Goal: Information Seeking & Learning: Find contact information

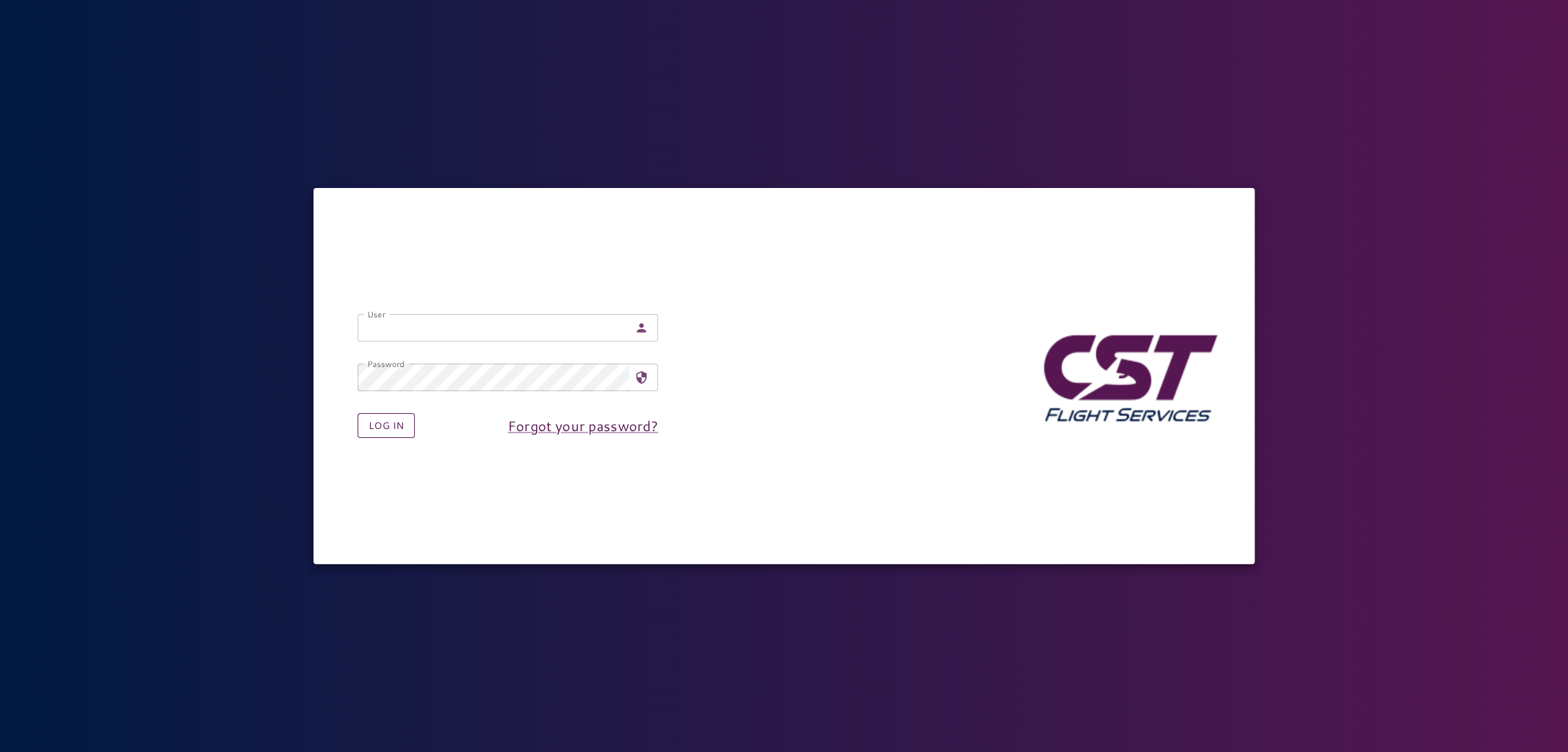
type input "**********"
click at [394, 432] on button "Log in" at bounding box center [386, 426] width 57 height 25
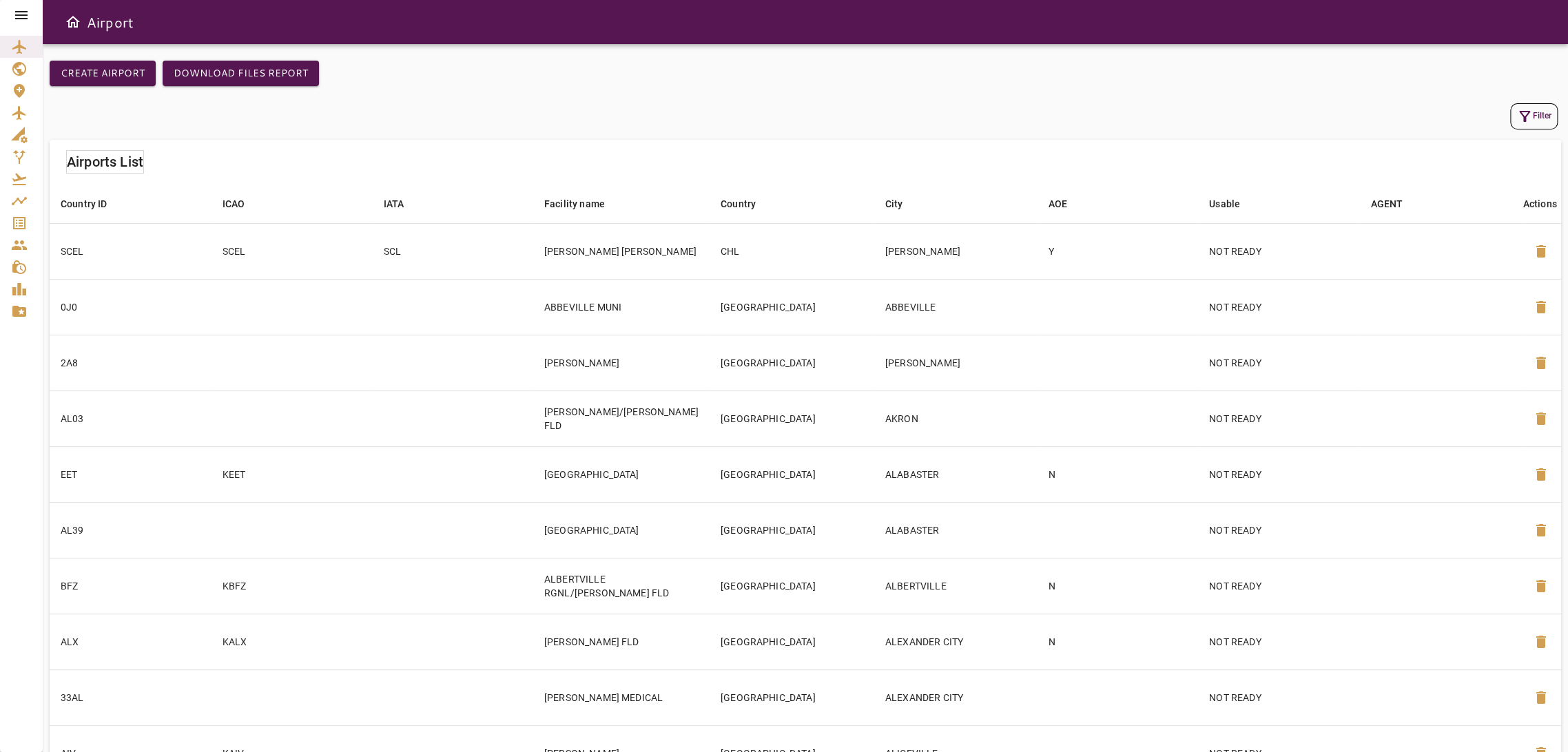
click at [22, 220] on icon "Service Orders" at bounding box center [19, 223] width 12 height 12
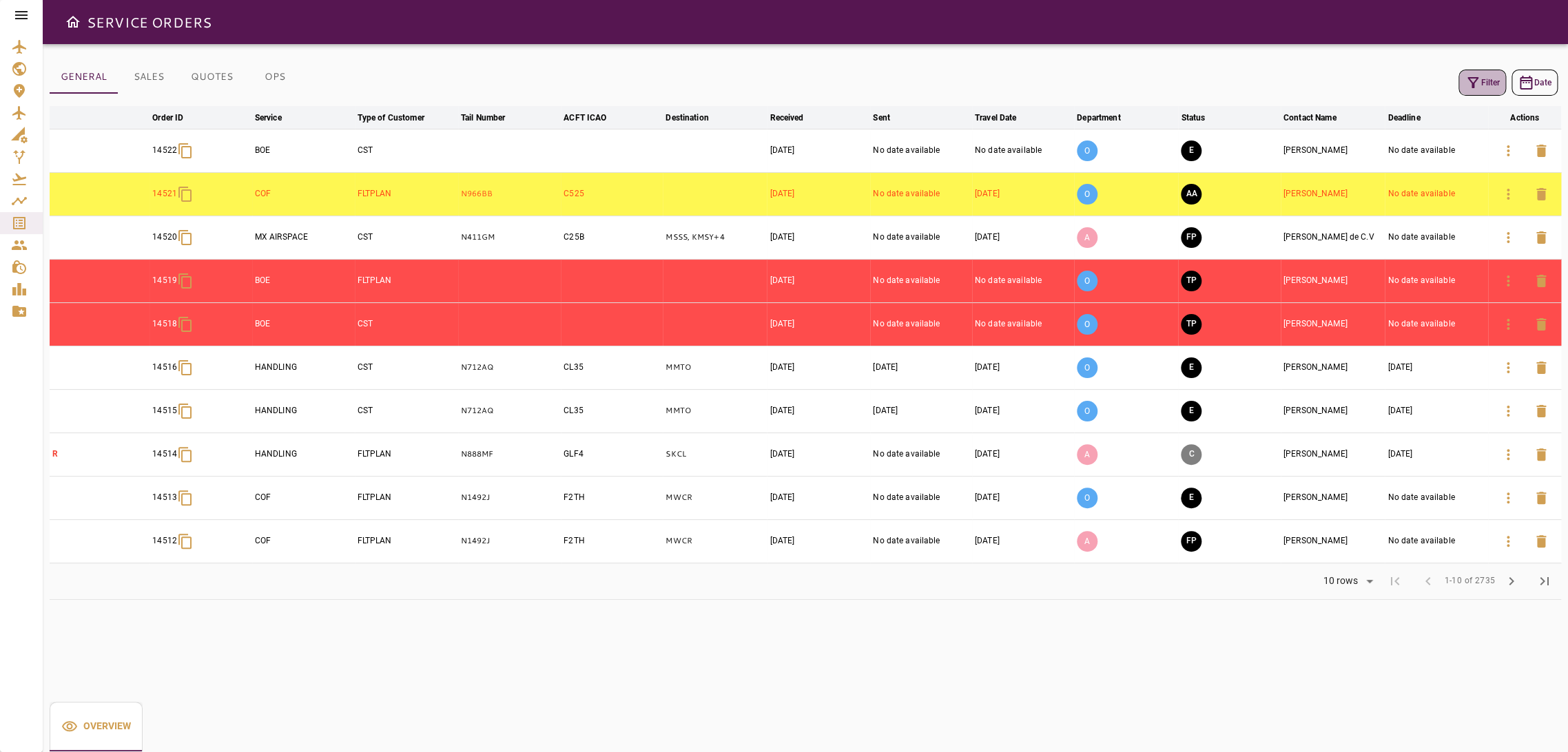
click at [1479, 81] on icon "button" at bounding box center [1472, 82] width 16 height 16
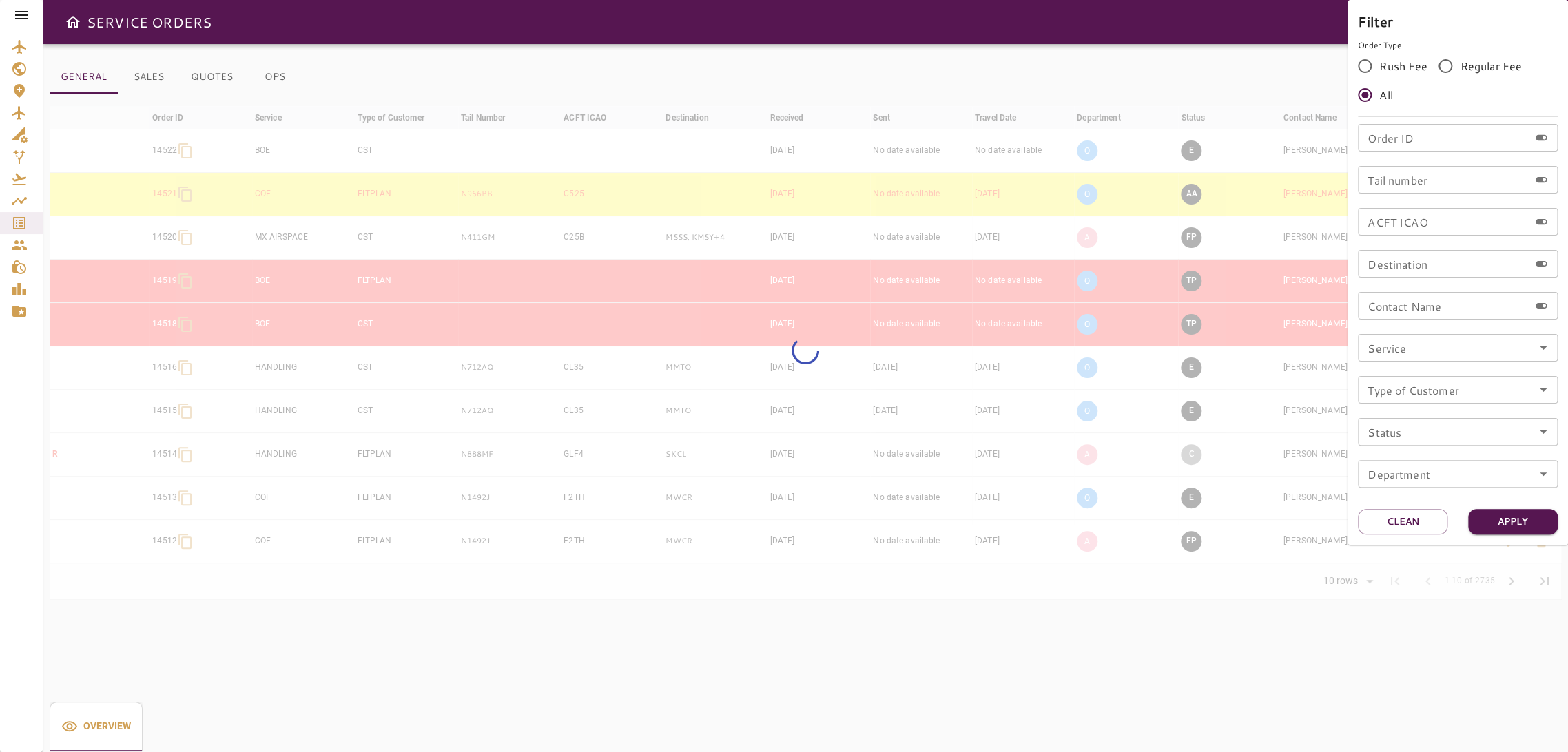
click at [1415, 139] on input "Order ID" at bounding box center [1443, 138] width 171 height 28
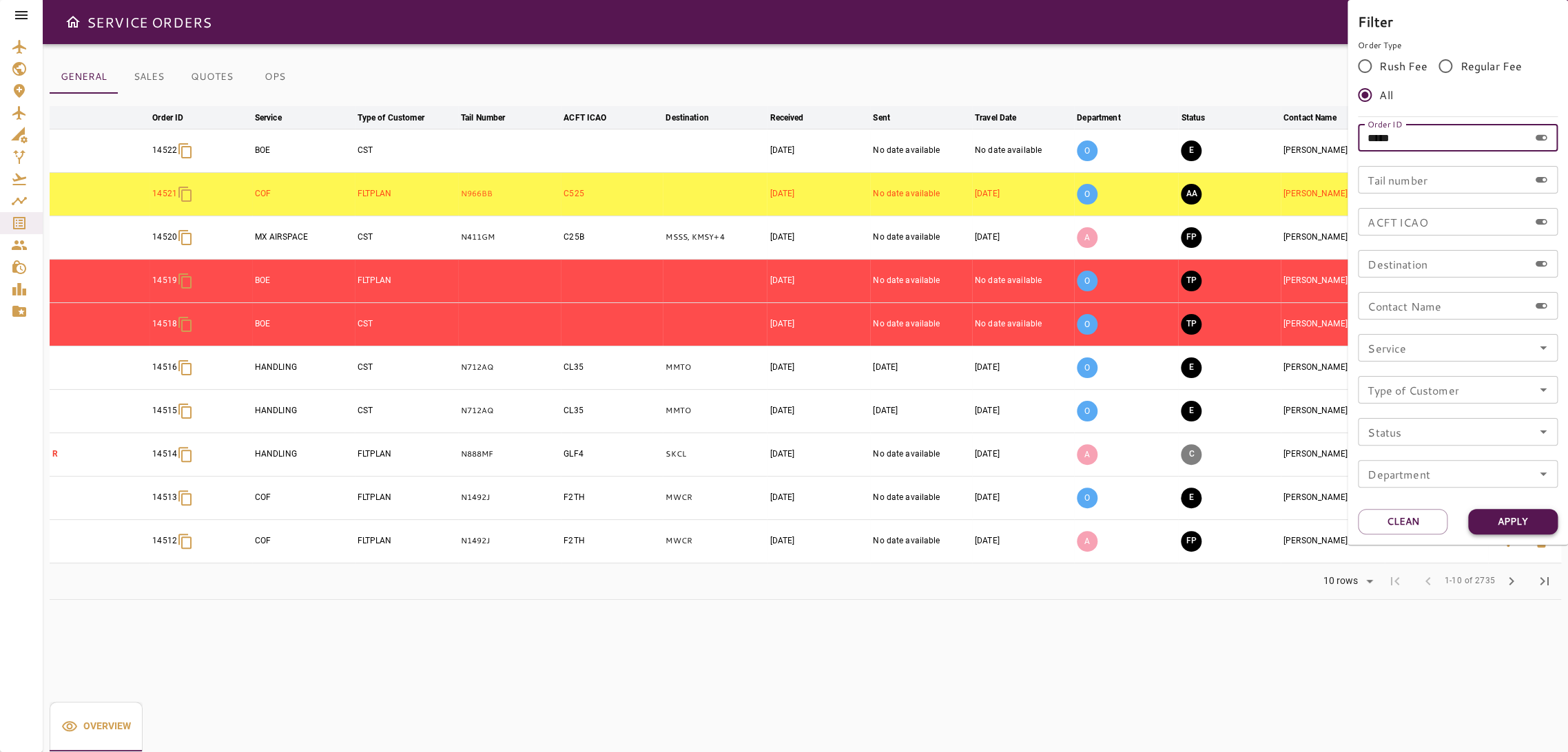
type input "*****"
click at [1513, 517] on button "Apply" at bounding box center [1513, 522] width 89 height 25
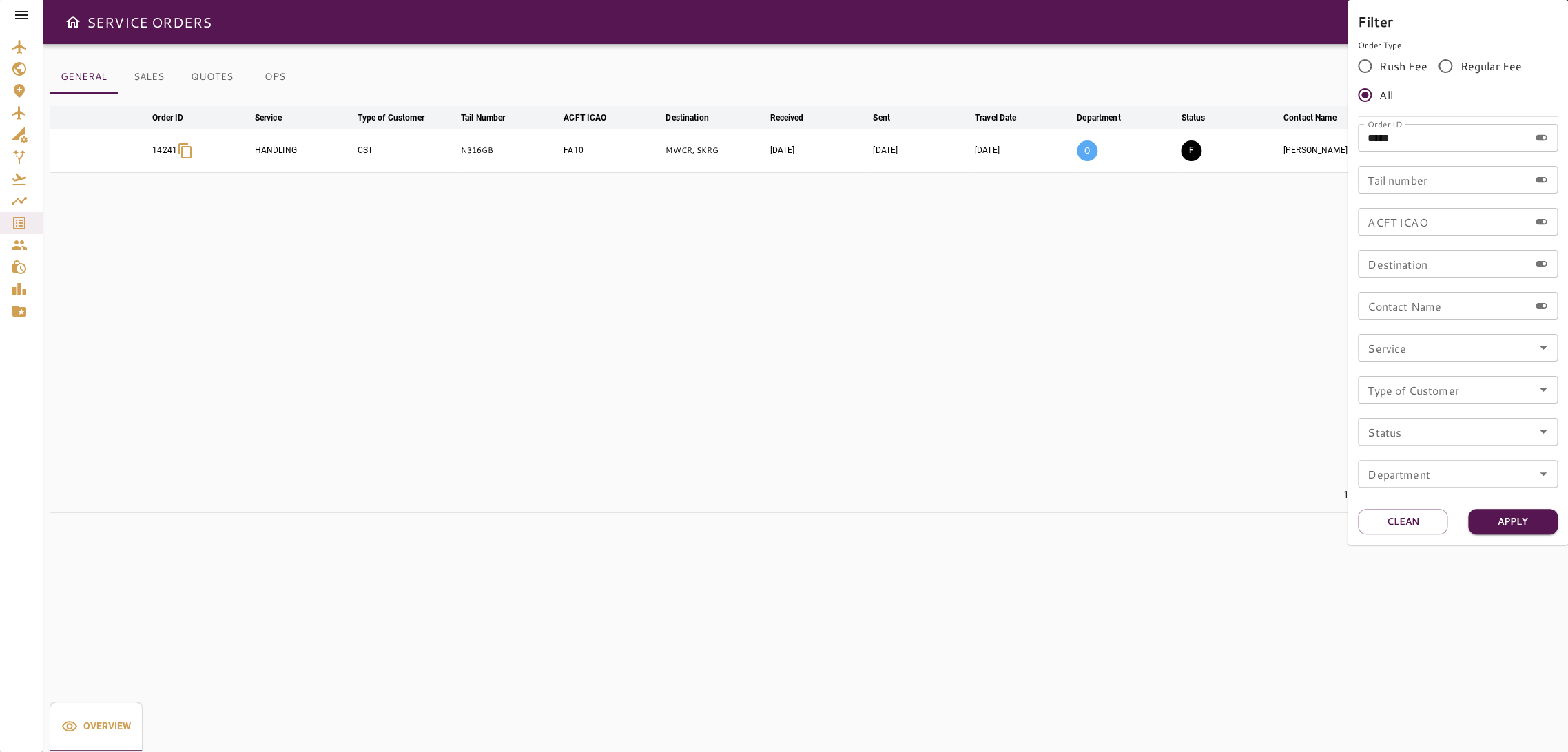
click at [972, 257] on div at bounding box center [784, 376] width 1568 height 752
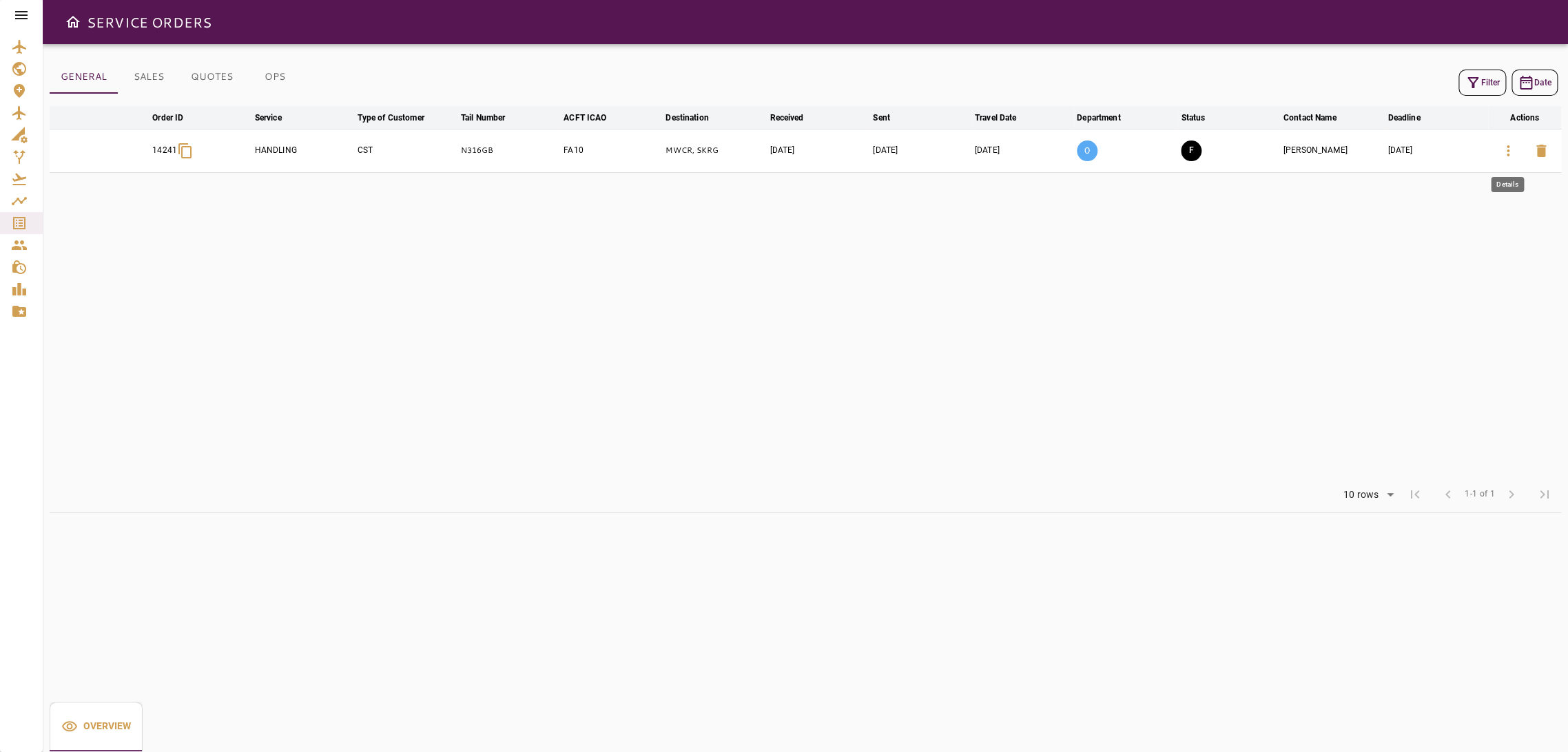
click at [1506, 144] on icon "button" at bounding box center [1508, 150] width 16 height 16
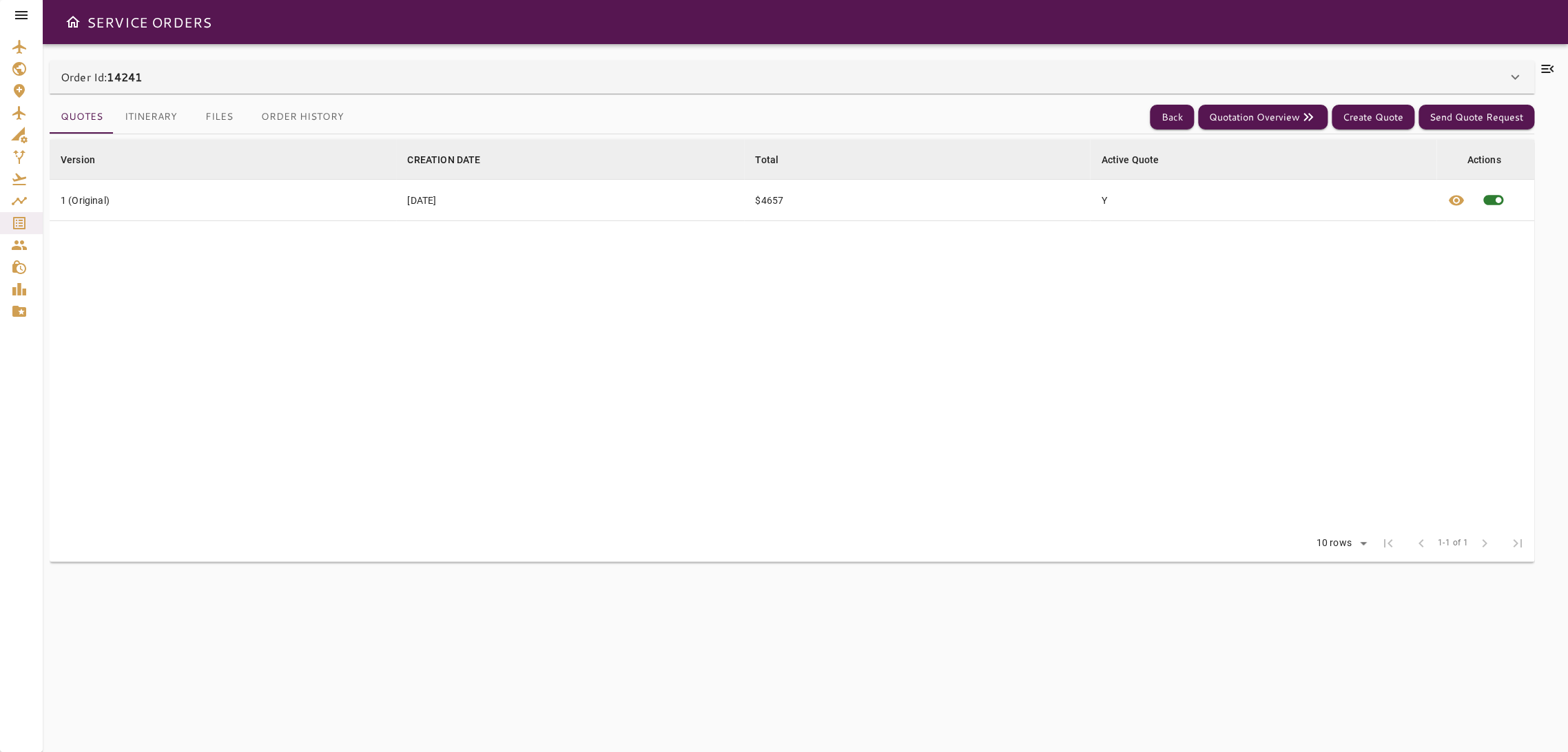
click at [1204, 74] on div "Order Id: 14241" at bounding box center [784, 76] width 1446 height 16
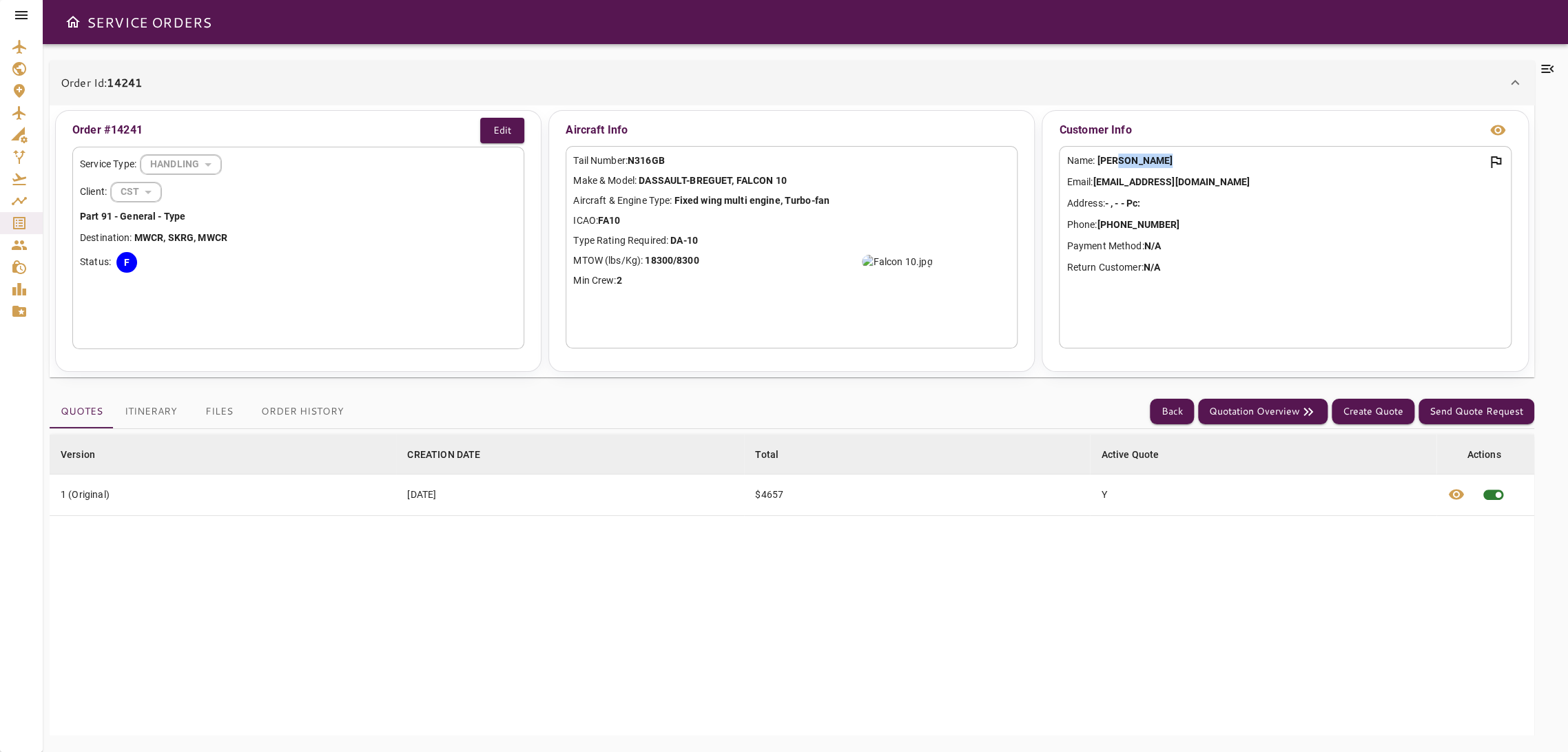
drag, startPoint x: 1166, startPoint y: 164, endPoint x: 1123, endPoint y: 166, distance: 43.0
click at [1123, 166] on p "Name: [PERSON_NAME]" at bounding box center [1284, 160] width 437 height 15
drag, startPoint x: 1208, startPoint y: 186, endPoint x: 1096, endPoint y: 186, distance: 112.0
click at [1096, 186] on p "Email: [EMAIL_ADDRESS][DOMAIN_NAME]" at bounding box center [1284, 182] width 437 height 15
copy b "[EMAIL_ADDRESS][DOMAIN_NAME]"
